Goal: Check status

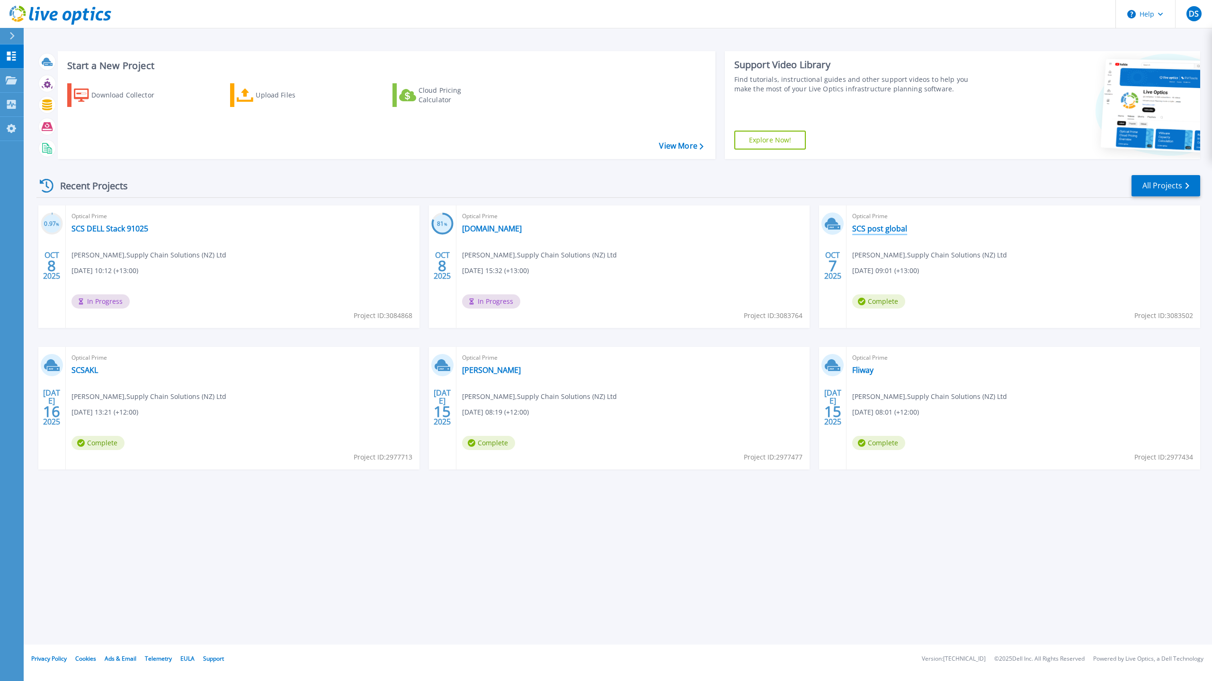
click at [884, 227] on link "SCS post global" at bounding box center [879, 228] width 55 height 9
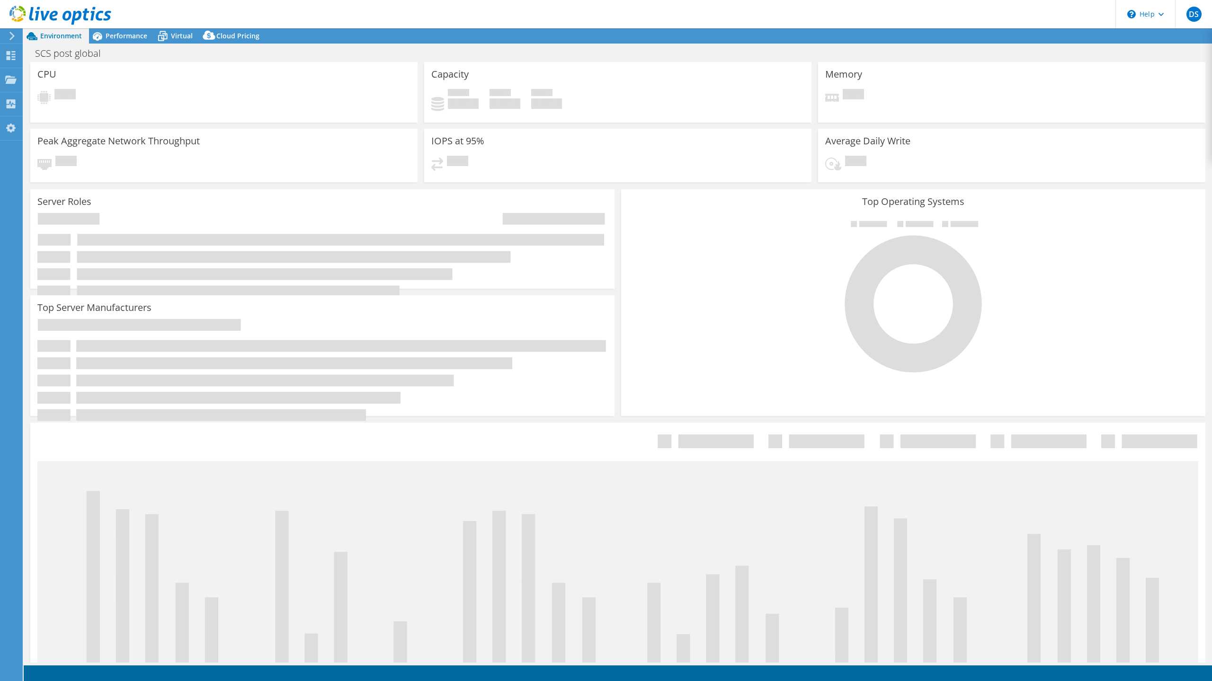
select select "USD"
